Goal: Communication & Community: Ask a question

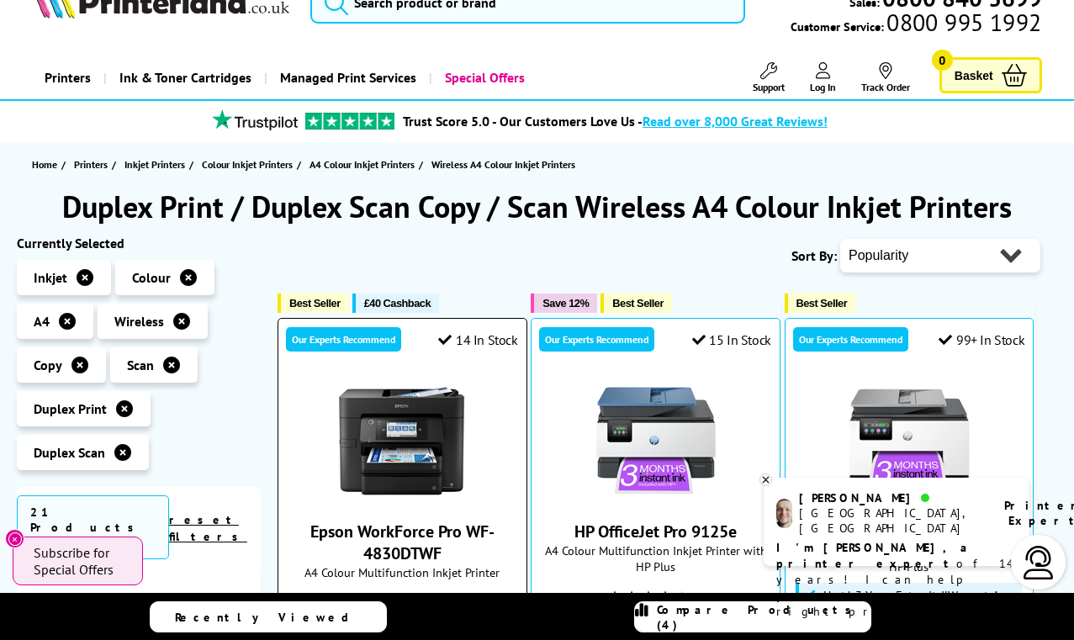
scroll to position [43, 0]
click at [913, 540] on p "I'm [PERSON_NAME], a printer expert of 14 years! I can help you choose the righ…" at bounding box center [896, 580] width 241 height 80
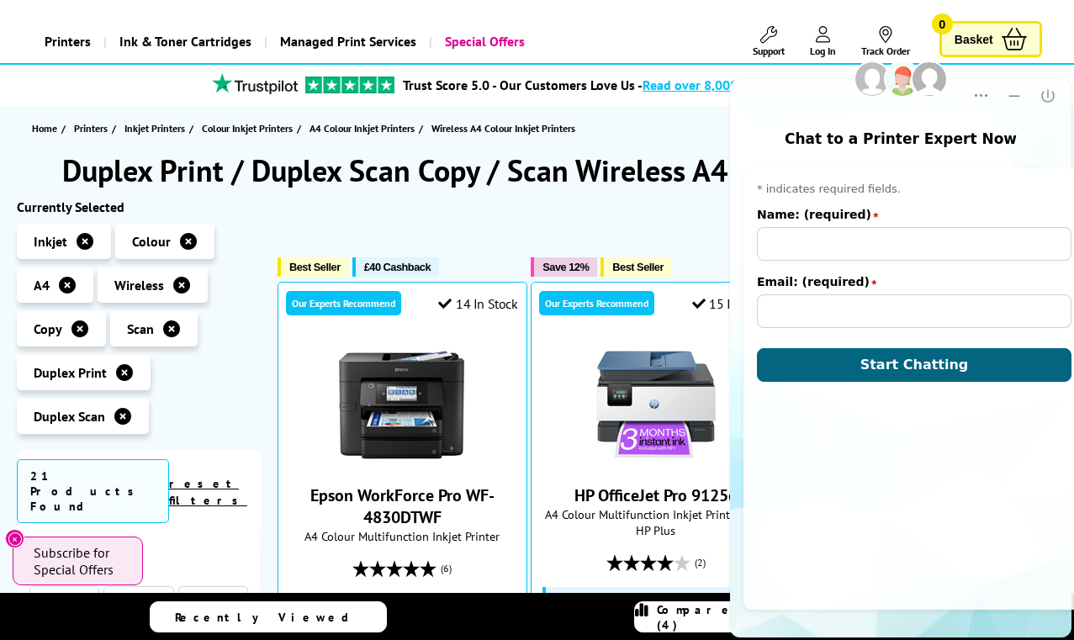
scroll to position [0, 0]
click at [913, 527] on main "Chat to a Printer Expert Now Popup Popup Close Pre-chat window * indicates requ…" at bounding box center [900, 358] width 341 height 559
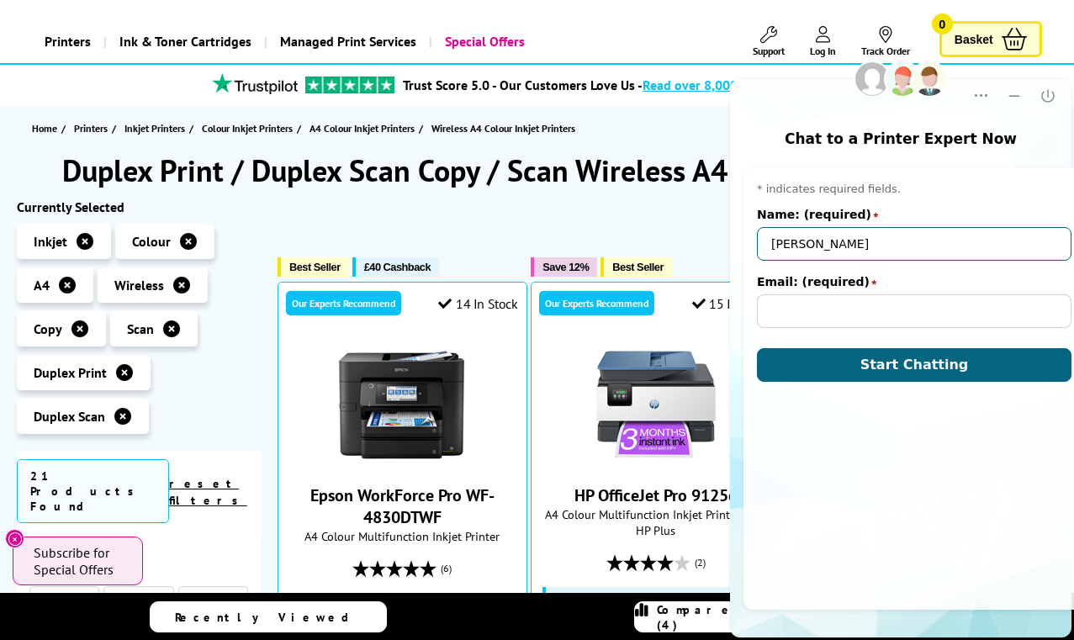
type input "[PERSON_NAME]"
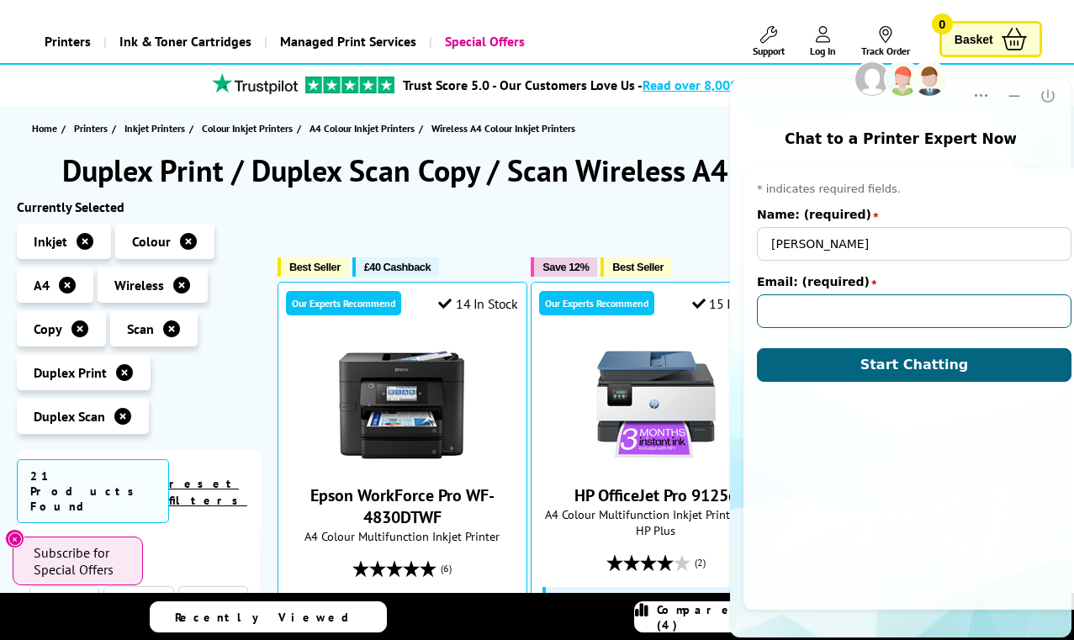
click at [799, 299] on input "Email: (required)" at bounding box center [914, 311] width 315 height 34
type input "[PERSON_NAME][EMAIL_ADDRESS][DOMAIN_NAME]"
click at [781, 424] on div "Pre-chat window * indicates required fields. Name: (required) star [PERSON_NAME…" at bounding box center [913, 389] width 341 height 442
click at [770, 409] on div "Pre-chat window * indicates required fields. Name: (required) star [PERSON_NAME…" at bounding box center [913, 389] width 341 height 442
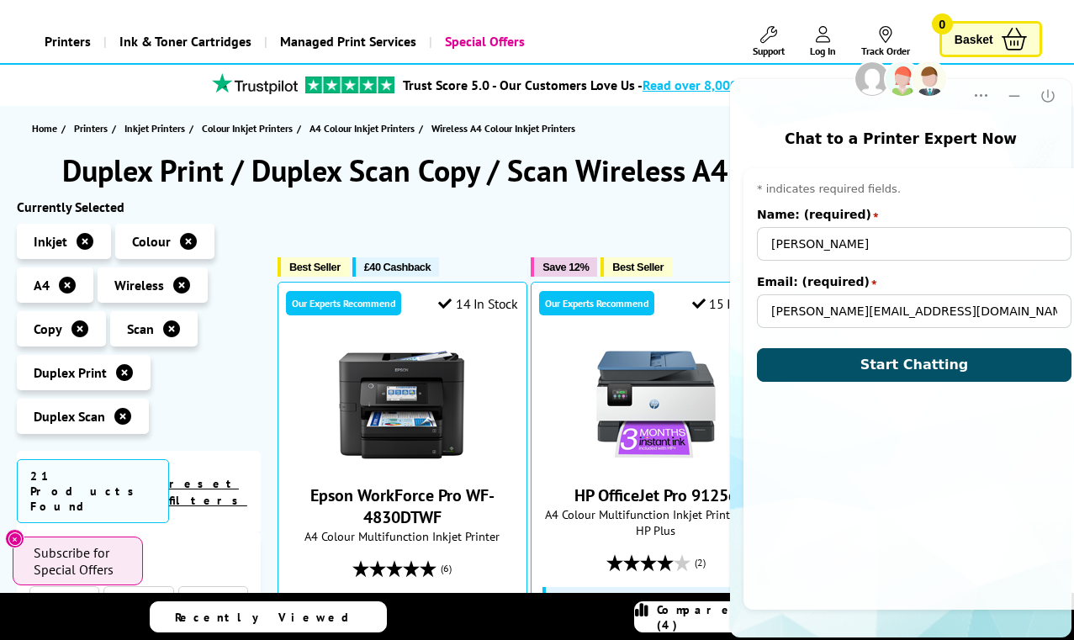
click at [826, 364] on button "Start Chatting" at bounding box center [914, 365] width 315 height 34
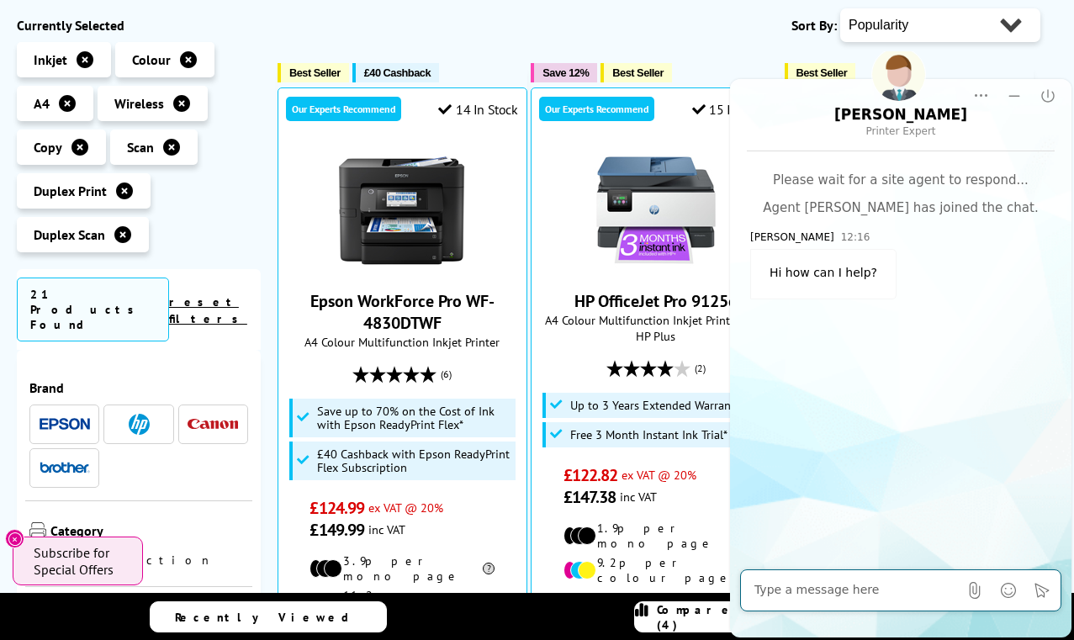
scroll to position [468, 0]
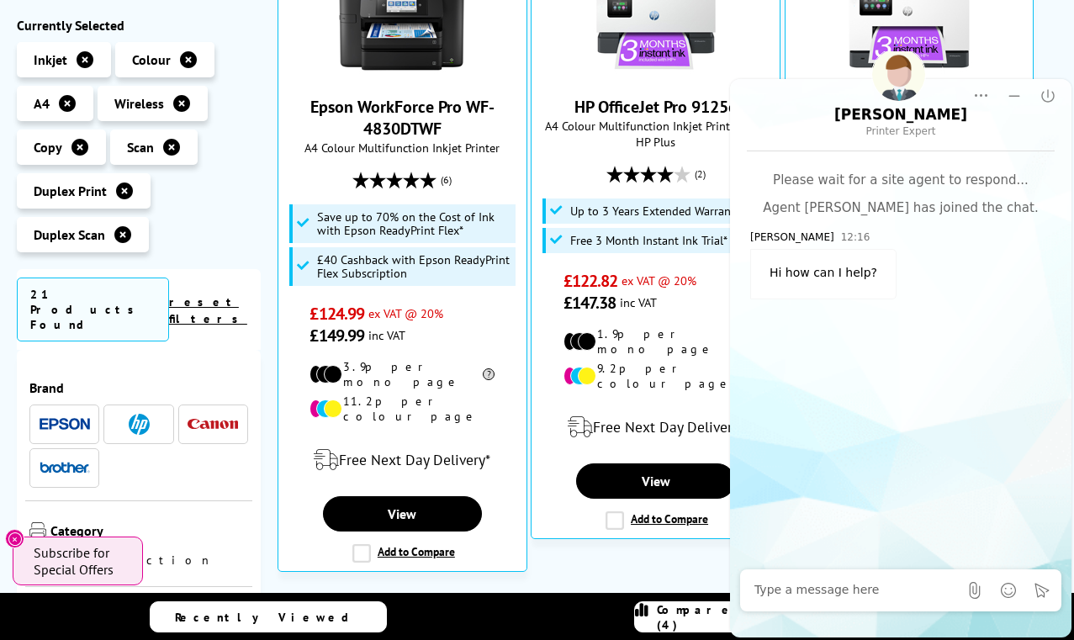
click at [802, 294] on div "Please wait for a site agent to respond... Agent [PERSON_NAME] has joined the c…" at bounding box center [900, 242] width 301 height 140
click at [760, 576] on div at bounding box center [856, 591] width 204 height 34
click at [759, 594] on textarea at bounding box center [856, 590] width 204 height 17
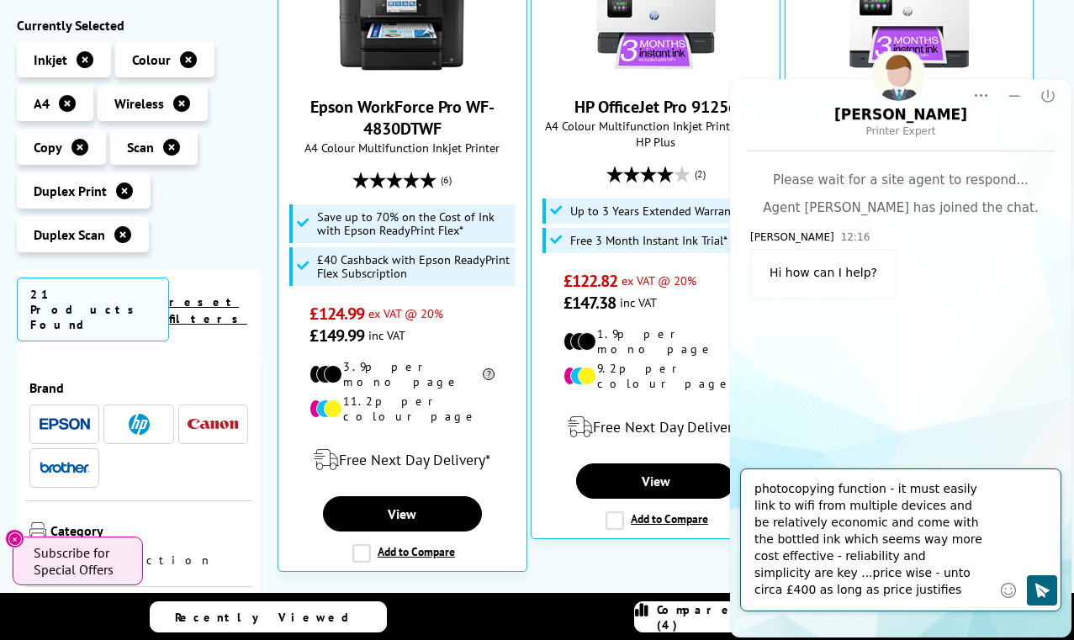
scroll to position [116, 0]
type textarea "I need to replace a current HP Smart Tank 7300 printer - its connectivity is ve…"
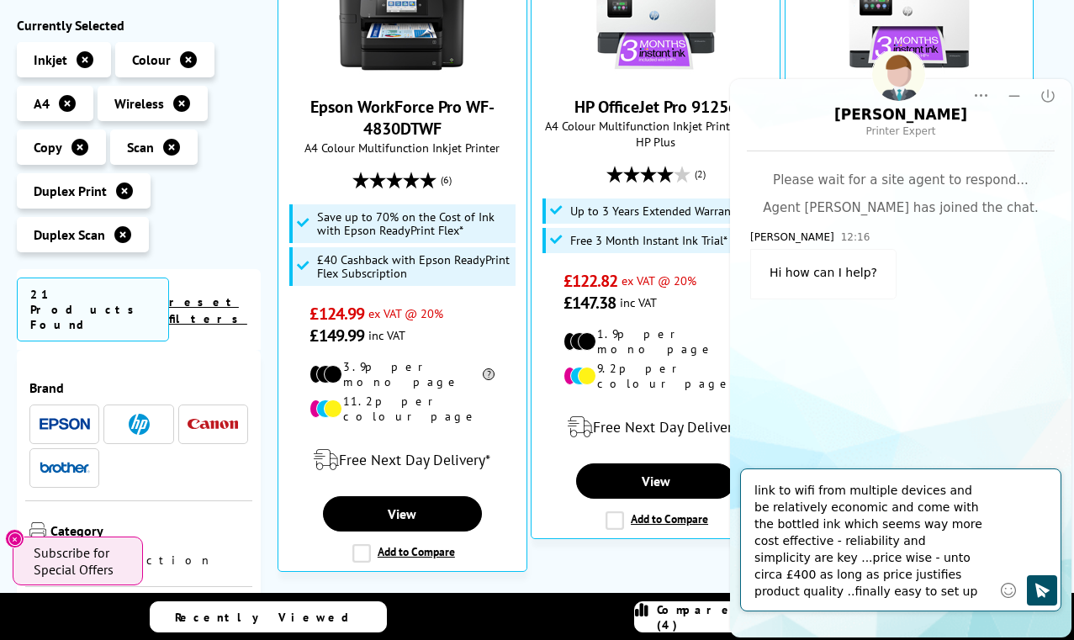
drag, startPoint x: 1063, startPoint y: 605, endPoint x: 1040, endPoint y: 588, distance: 28.3
click at [1040, 588] on icon "Click to send" at bounding box center [1042, 590] width 14 height 14
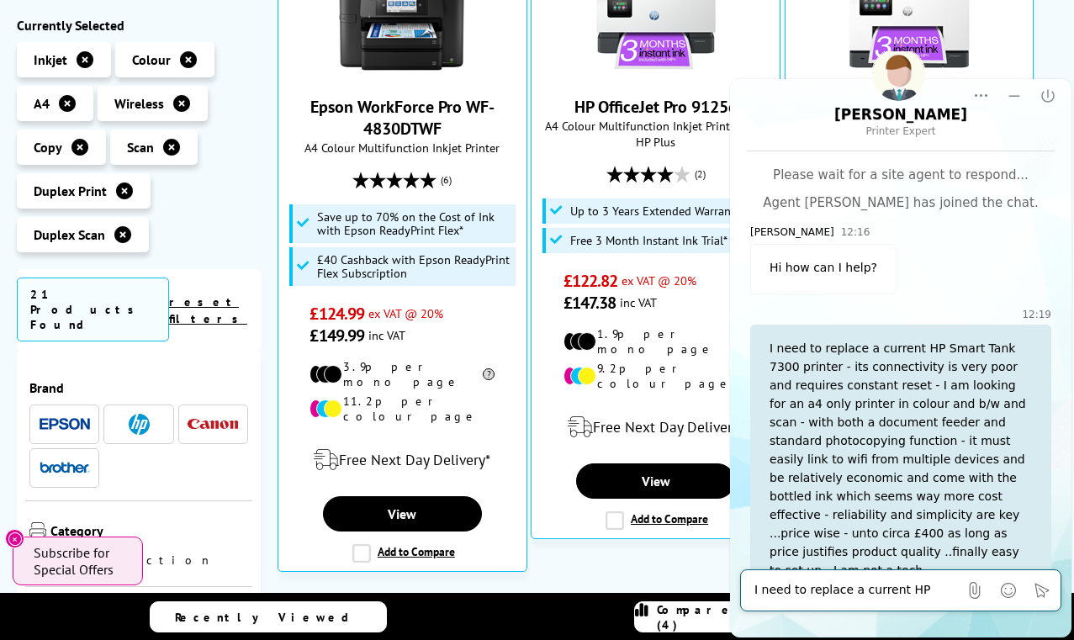
scroll to position [4, 0]
click at [850, 585] on textarea "I need to replace a current HP Smart Tank 7300 printer - its connectivity is ve…" at bounding box center [856, 590] width 204 height 17
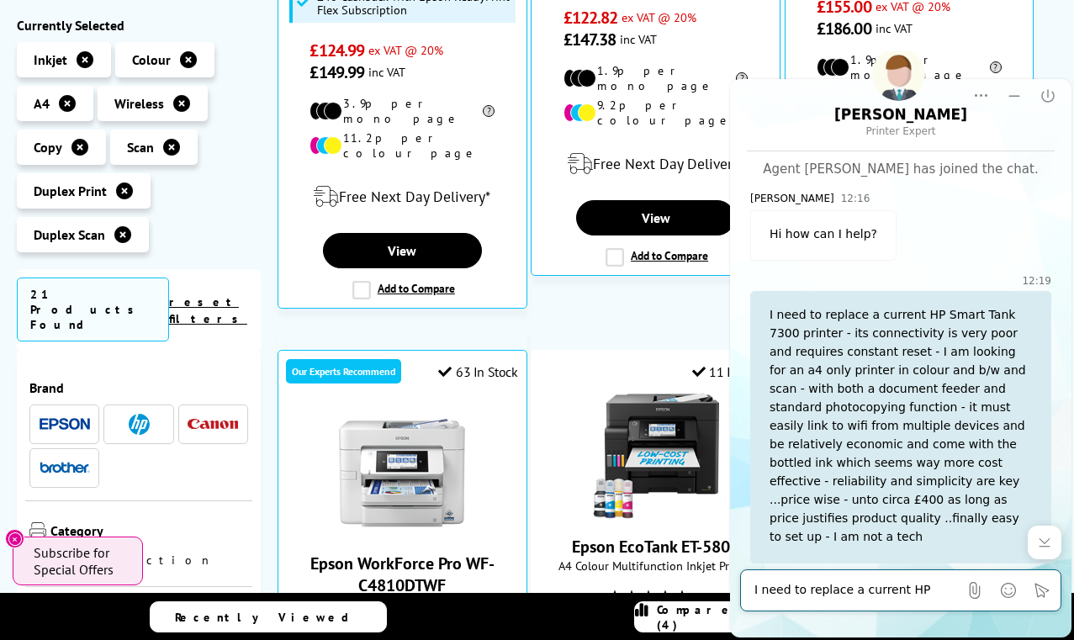
scroll to position [38, 0]
type textarea "Hi - are you there"
click at [1053, 599] on button "Click to send" at bounding box center [1042, 590] width 30 height 30
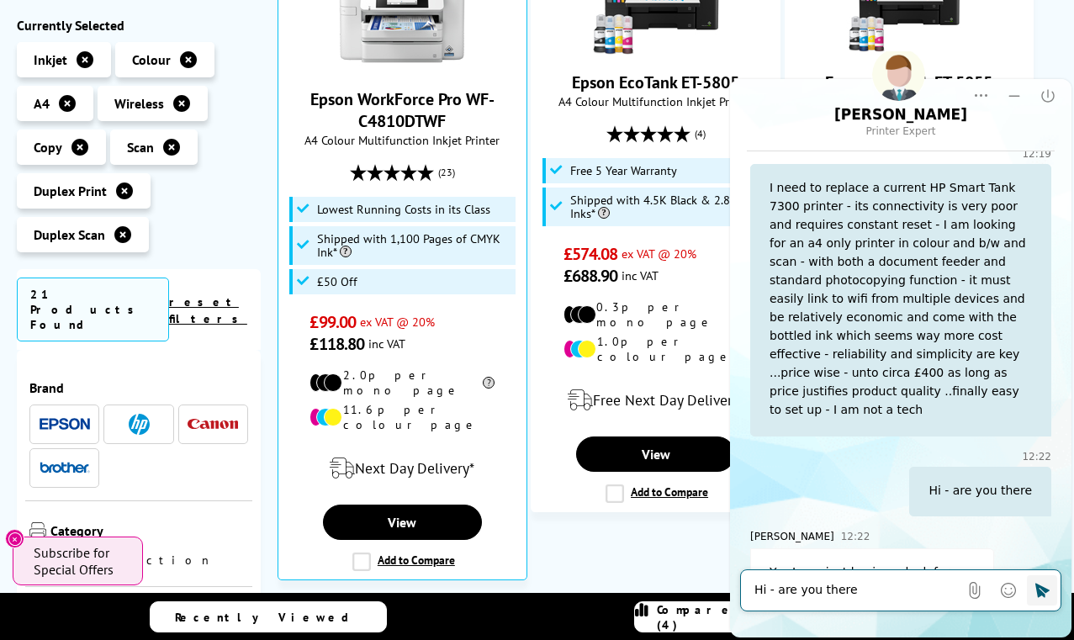
scroll to position [1659, 0]
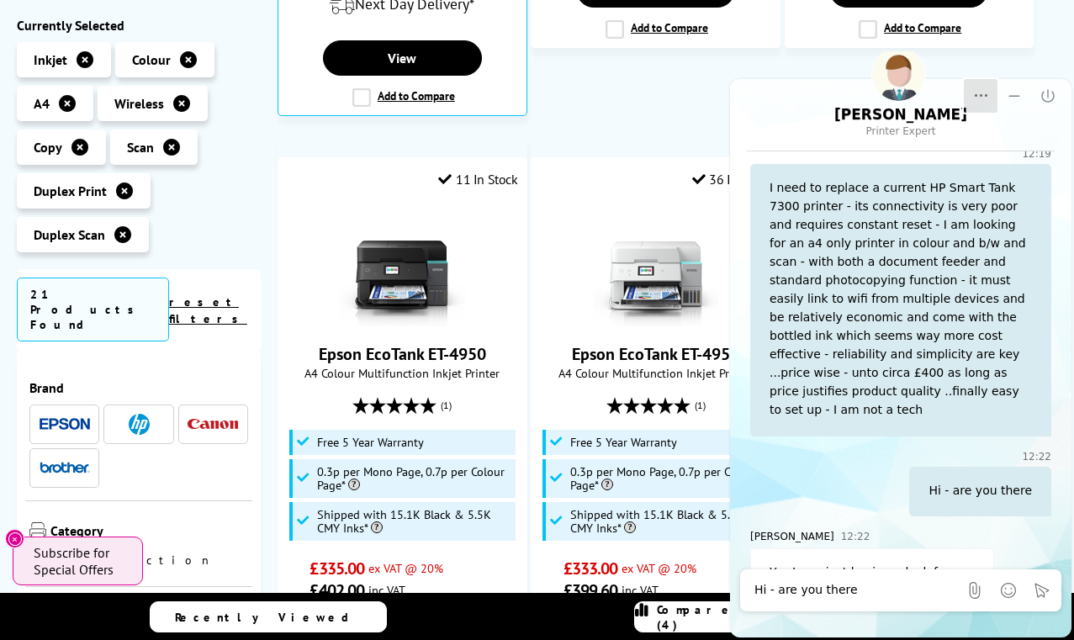
click at [986, 99] on icon "Dropdown Menu" at bounding box center [980, 95] width 17 height 17
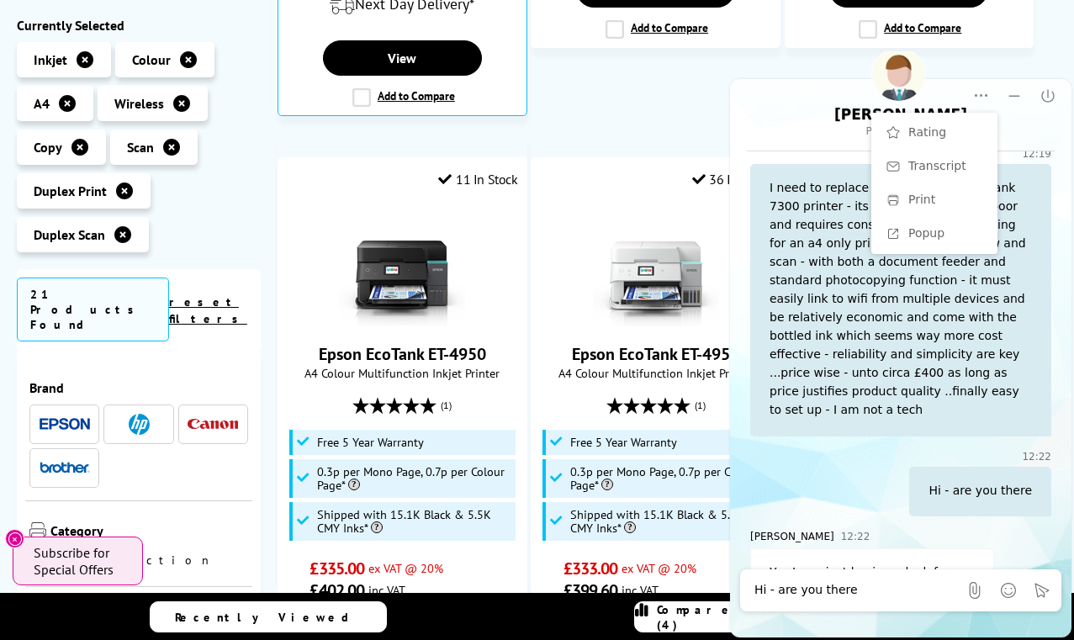
click at [822, 36] on ul "Best Seller £40 Cashback Our Experts Recommend 14 In Stock Epson WorkForce Pro …" at bounding box center [668, 35] width 780 height 2751
click at [818, 56] on html "[PERSON_NAME] Expert Rating Rating Transcript Transcript Print Print Popup Popu…" at bounding box center [901, 345] width 347 height 589
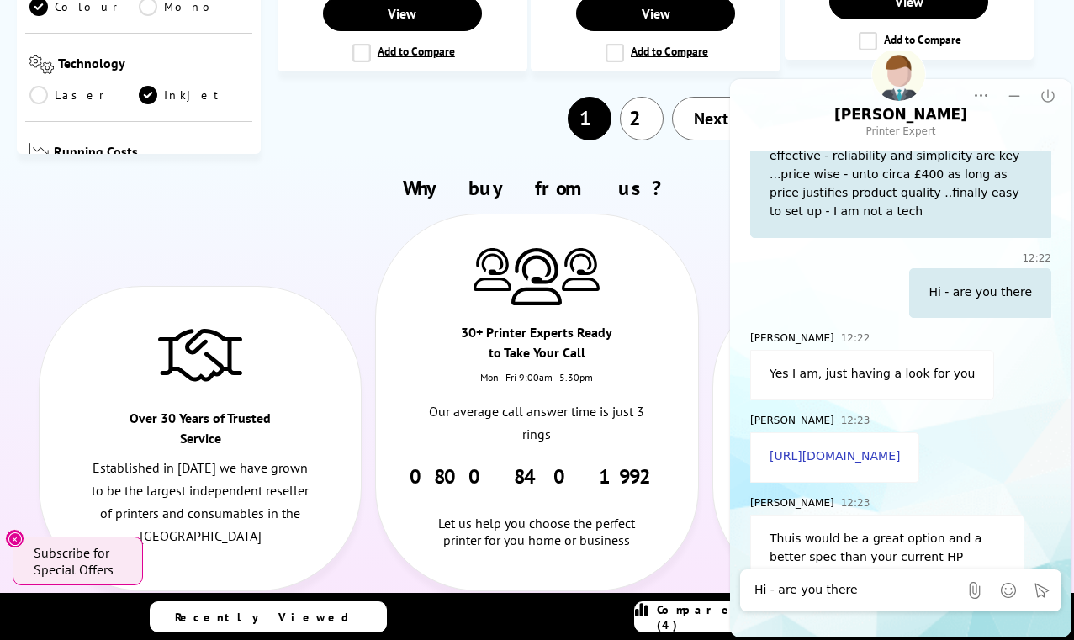
scroll to position [3446, 0]
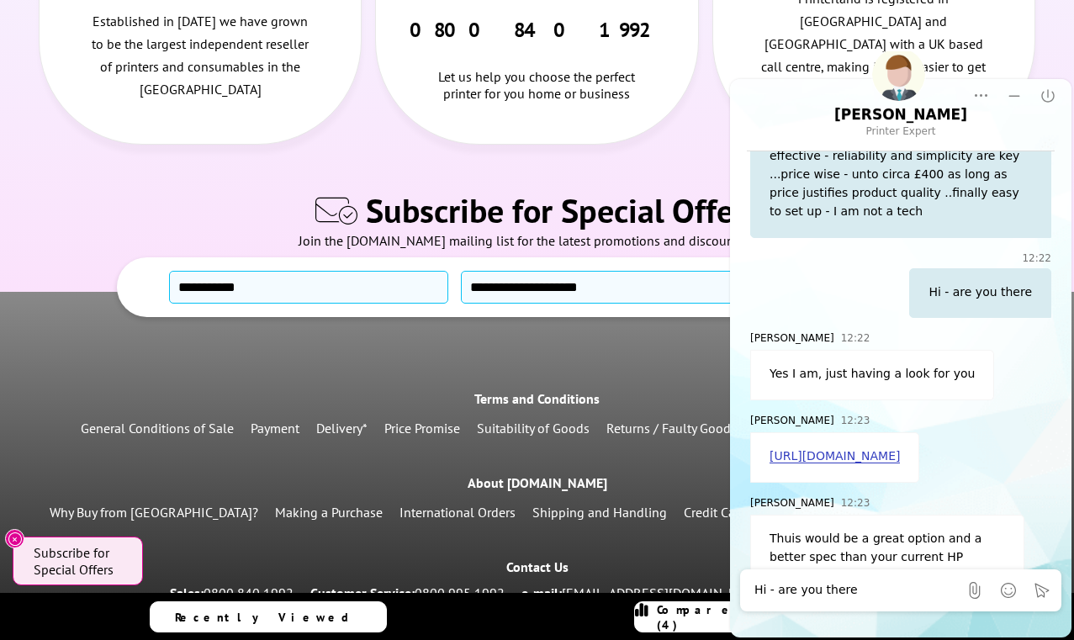
click at [870, 432] on div "[URL][DOMAIN_NAME]" at bounding box center [834, 457] width 169 height 50
click at [854, 449] on link "[URL][DOMAIN_NAME]" at bounding box center [835, 456] width 130 height 14
